Goal: Information Seeking & Learning: Check status

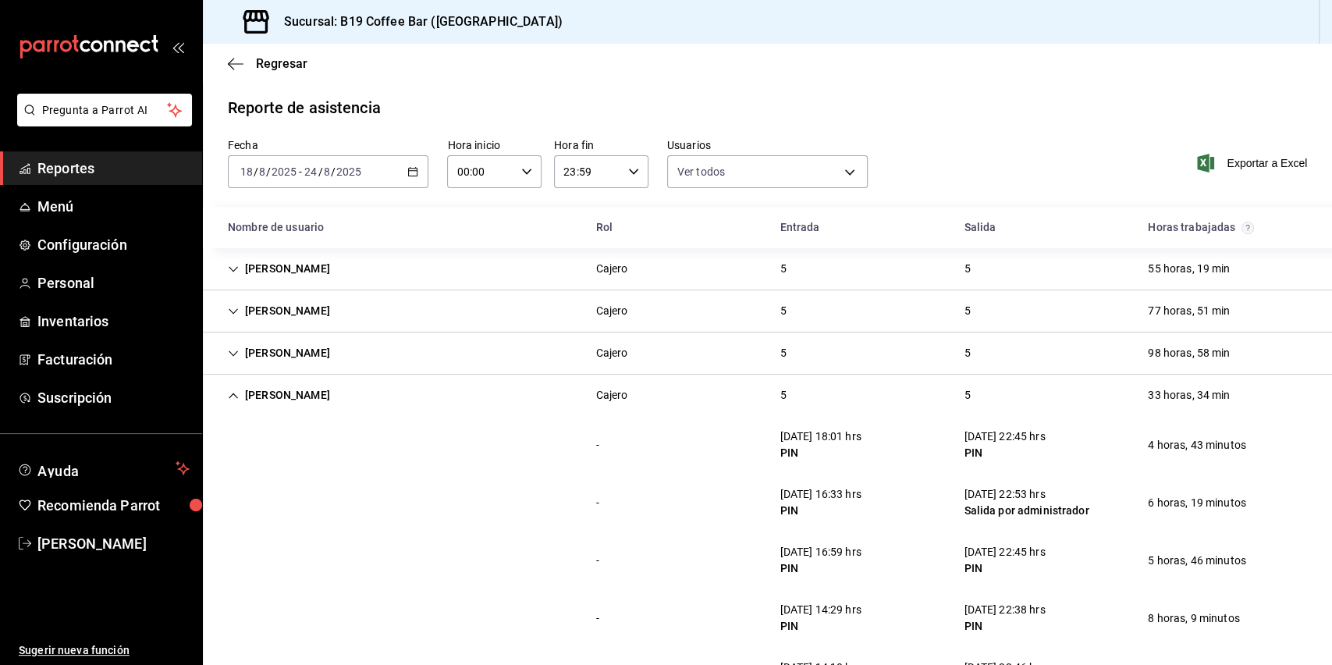
click at [106, 164] on span "Reportes" at bounding box center [113, 168] width 152 height 21
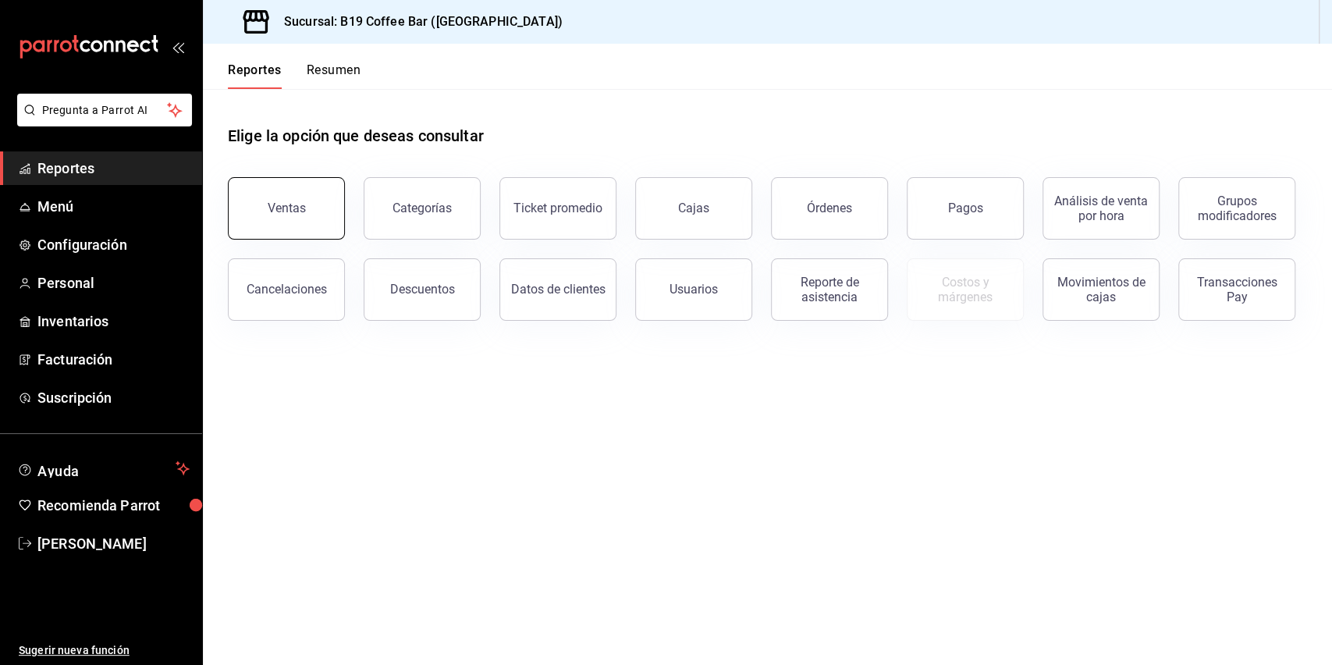
click at [314, 198] on button "Ventas" at bounding box center [286, 208] width 117 height 62
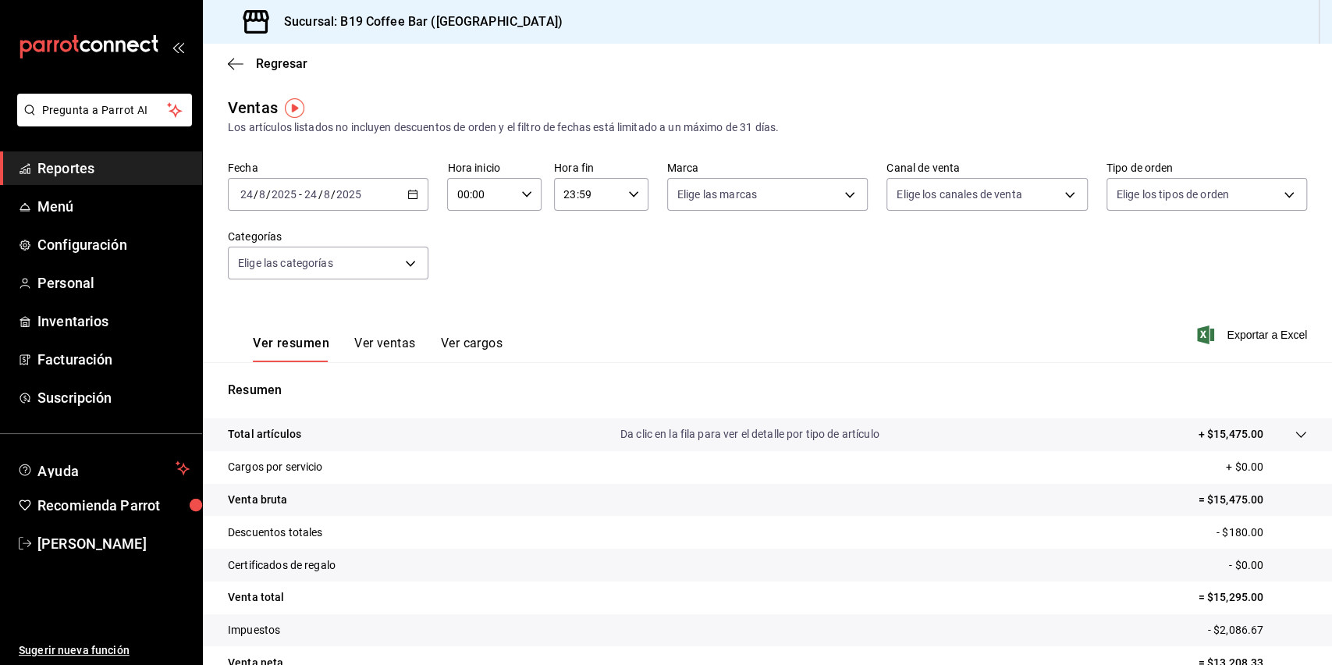
click at [383, 190] on div "2025-08-24 24 / 8 / 2025 - 2025-08-24 24 / 8 / 2025" at bounding box center [328, 194] width 200 height 33
click at [284, 234] on span "Hoy" at bounding box center [301, 241] width 121 height 16
click at [284, 234] on label "Categorías" at bounding box center [328, 236] width 200 height 11
click at [661, 270] on div "Fecha 2025-08-24 24 / 8 / 2025 - 2025-08-24 24 / 8 / 2025 Hora inicio 00:00 Hor…" at bounding box center [767, 229] width 1079 height 137
click at [242, 68] on icon "button" at bounding box center [236, 64] width 16 height 14
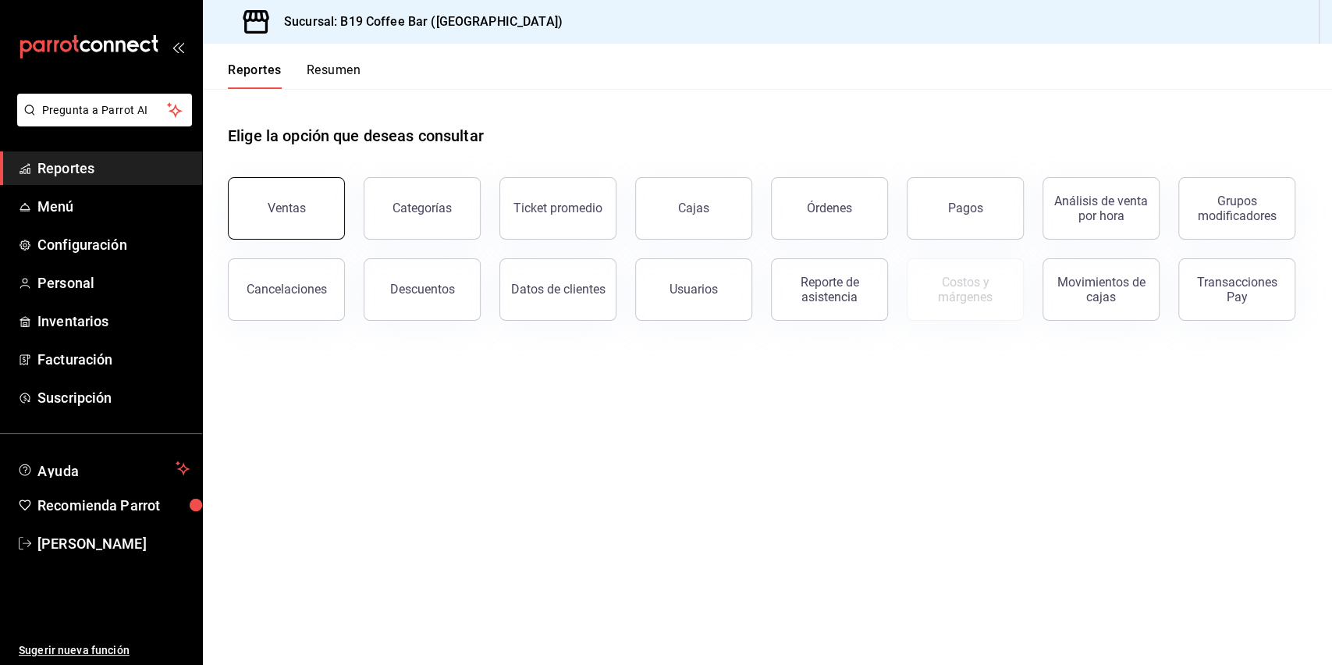
click at [295, 208] on div "Ventas" at bounding box center [287, 207] width 38 height 15
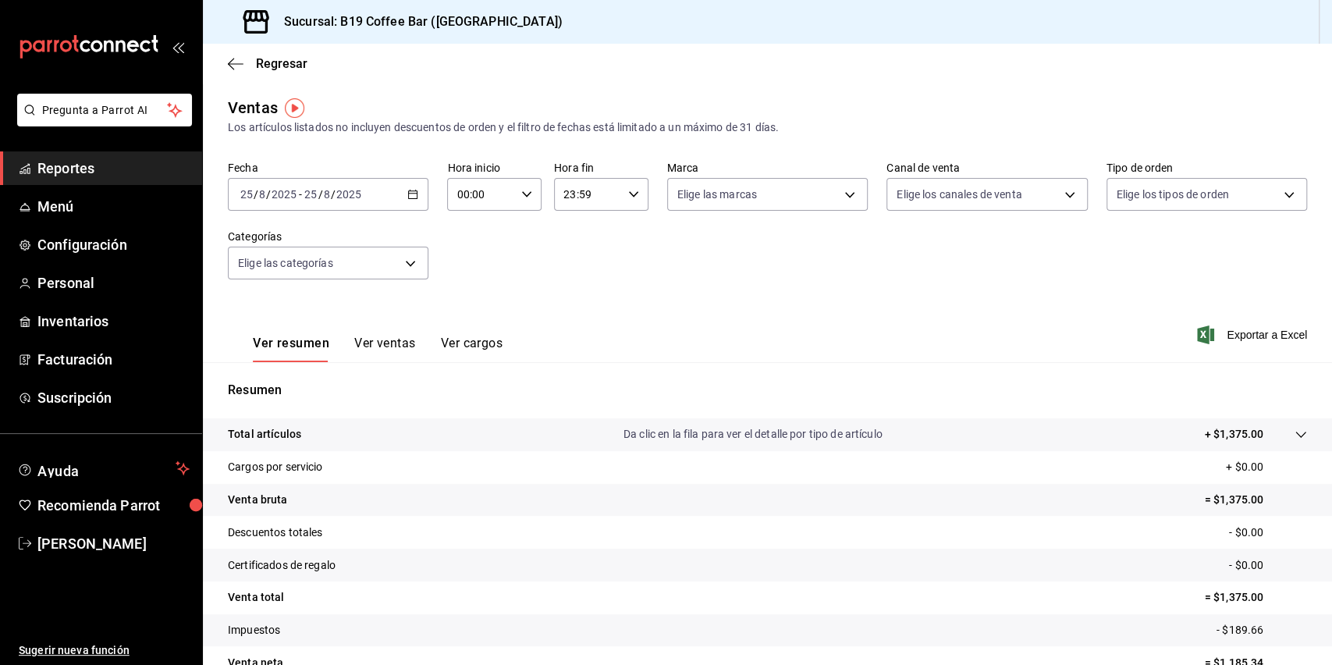
click at [396, 335] on button "Ver ventas" at bounding box center [385, 348] width 62 height 27
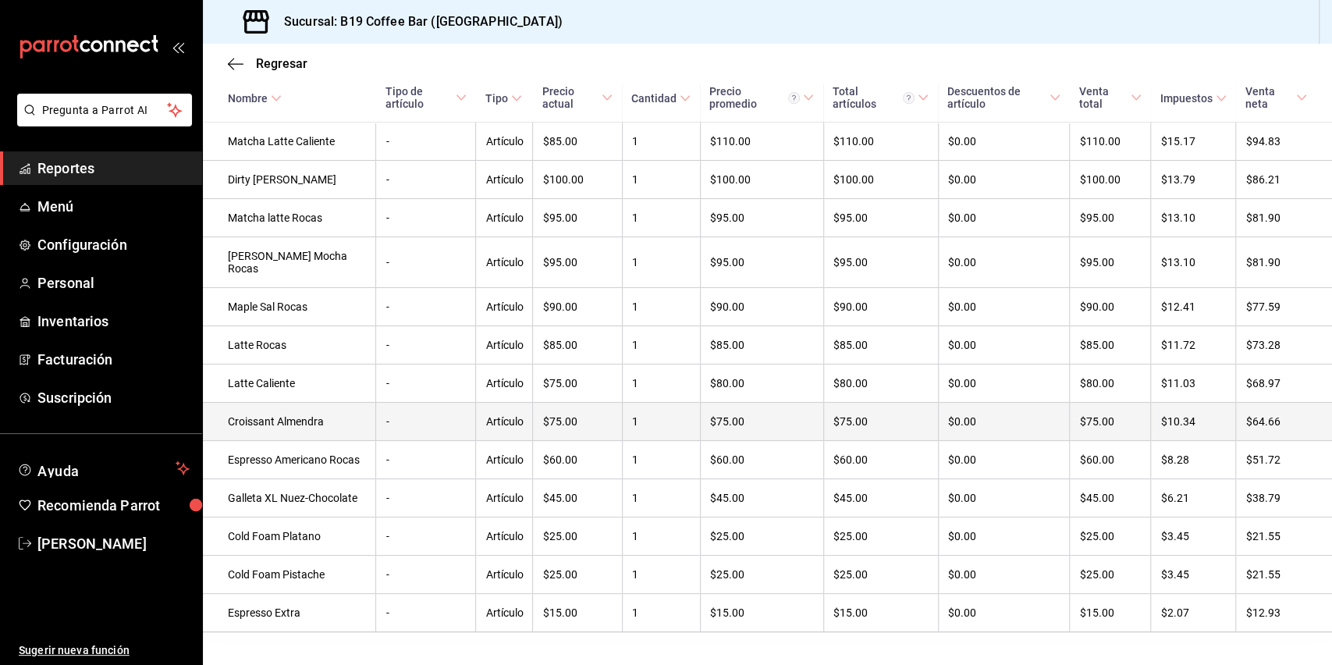
scroll to position [481, 0]
